Goal: Information Seeking & Learning: Learn about a topic

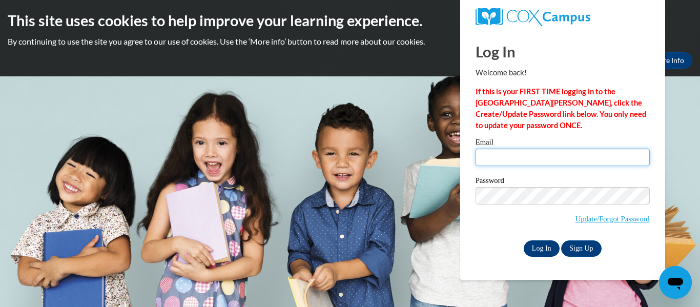
type input "mallen7046@stu.southernregional.edu"
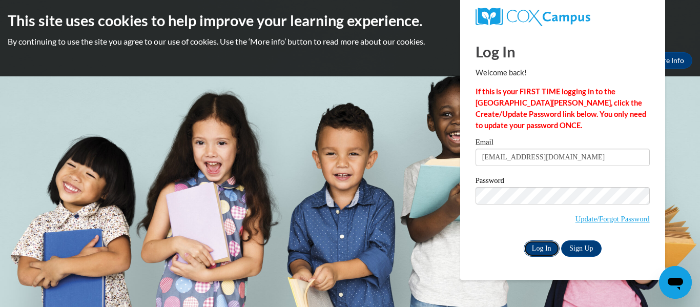
click at [538, 245] on input "Log In" at bounding box center [541, 248] width 36 height 16
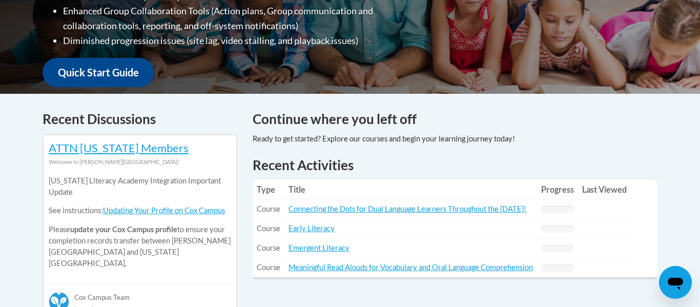
scroll to position [436, 0]
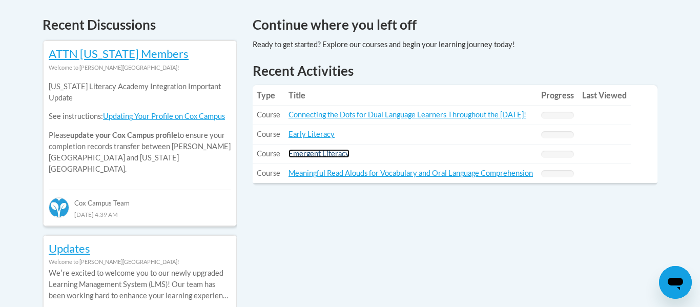
click at [321, 157] on link "Emergent Literacy" at bounding box center [318, 153] width 61 height 9
